Goal: Information Seeking & Learning: Learn about a topic

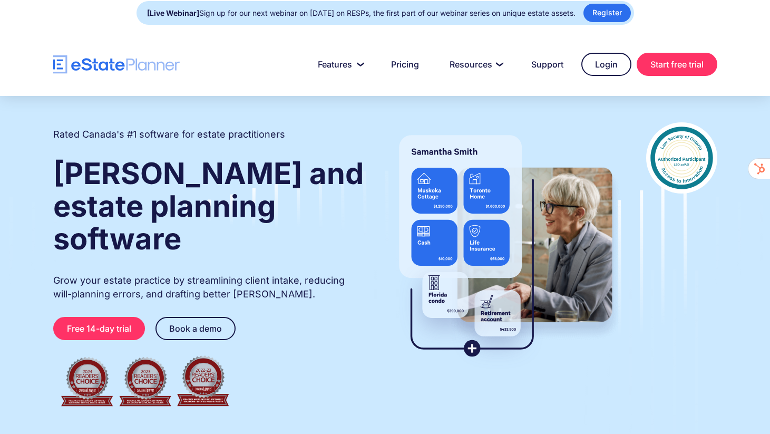
scroll to position [7, 0]
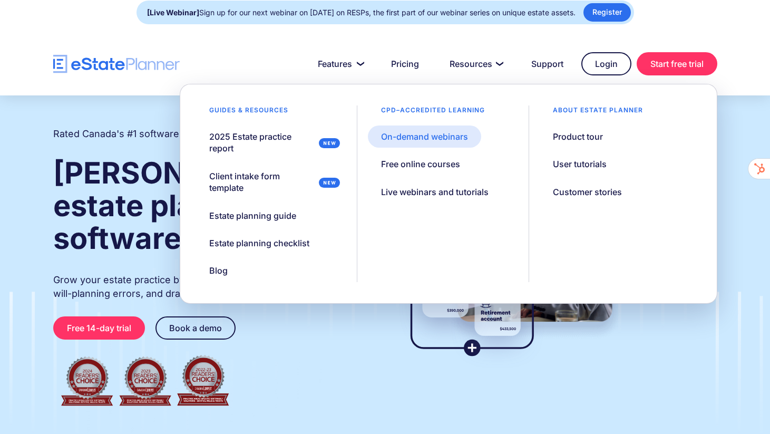
click at [433, 137] on div "On-demand webinars" at bounding box center [424, 137] width 87 height 12
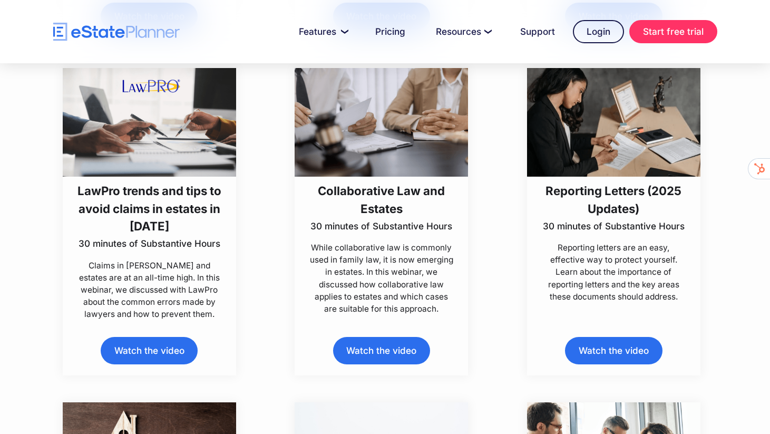
scroll to position [624, 0]
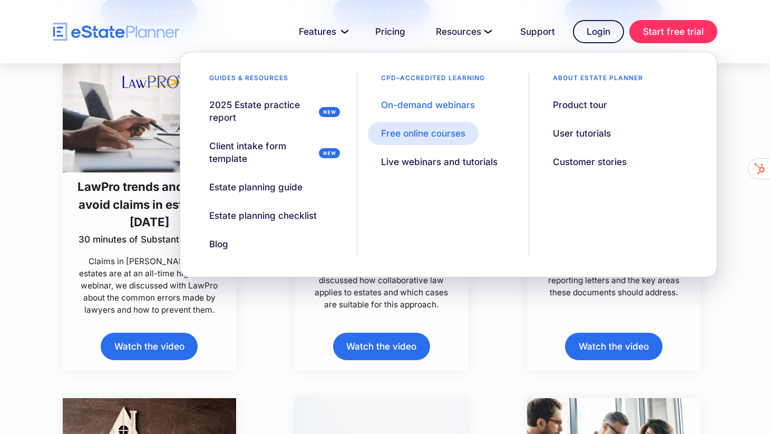
click at [457, 133] on div "Free online courses" at bounding box center [423, 133] width 84 height 13
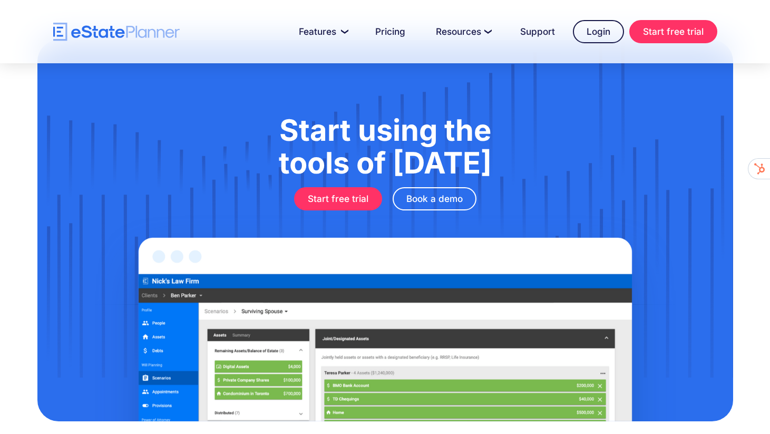
scroll to position [1380, 0]
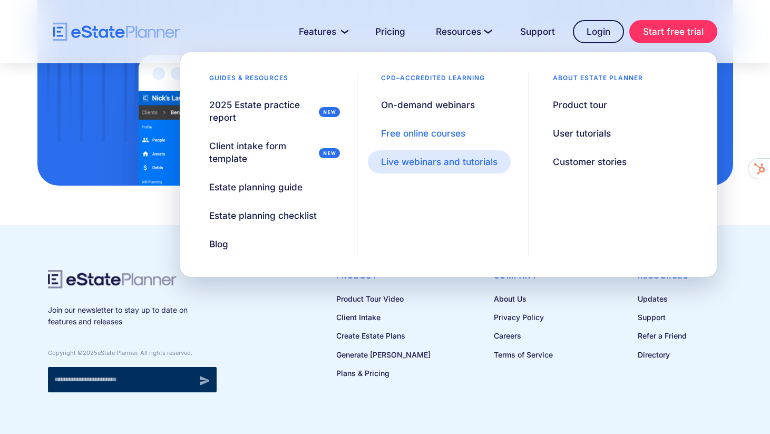
click at [463, 162] on div "Live webinars and tutorials" at bounding box center [439, 162] width 117 height 13
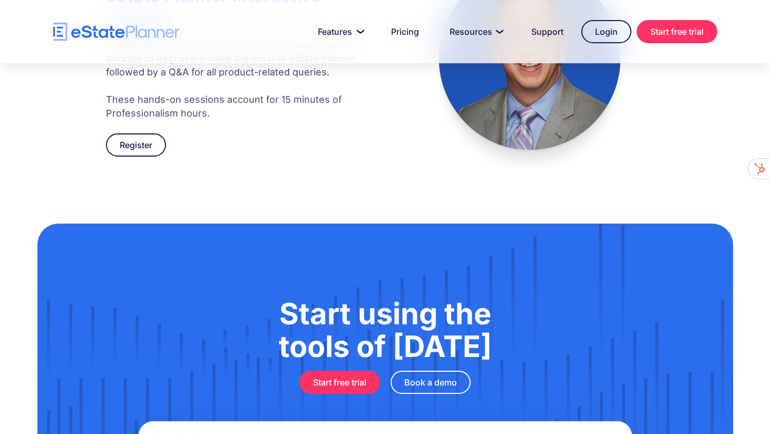
scroll to position [824, 0]
